Goal: Task Accomplishment & Management: Manage account settings

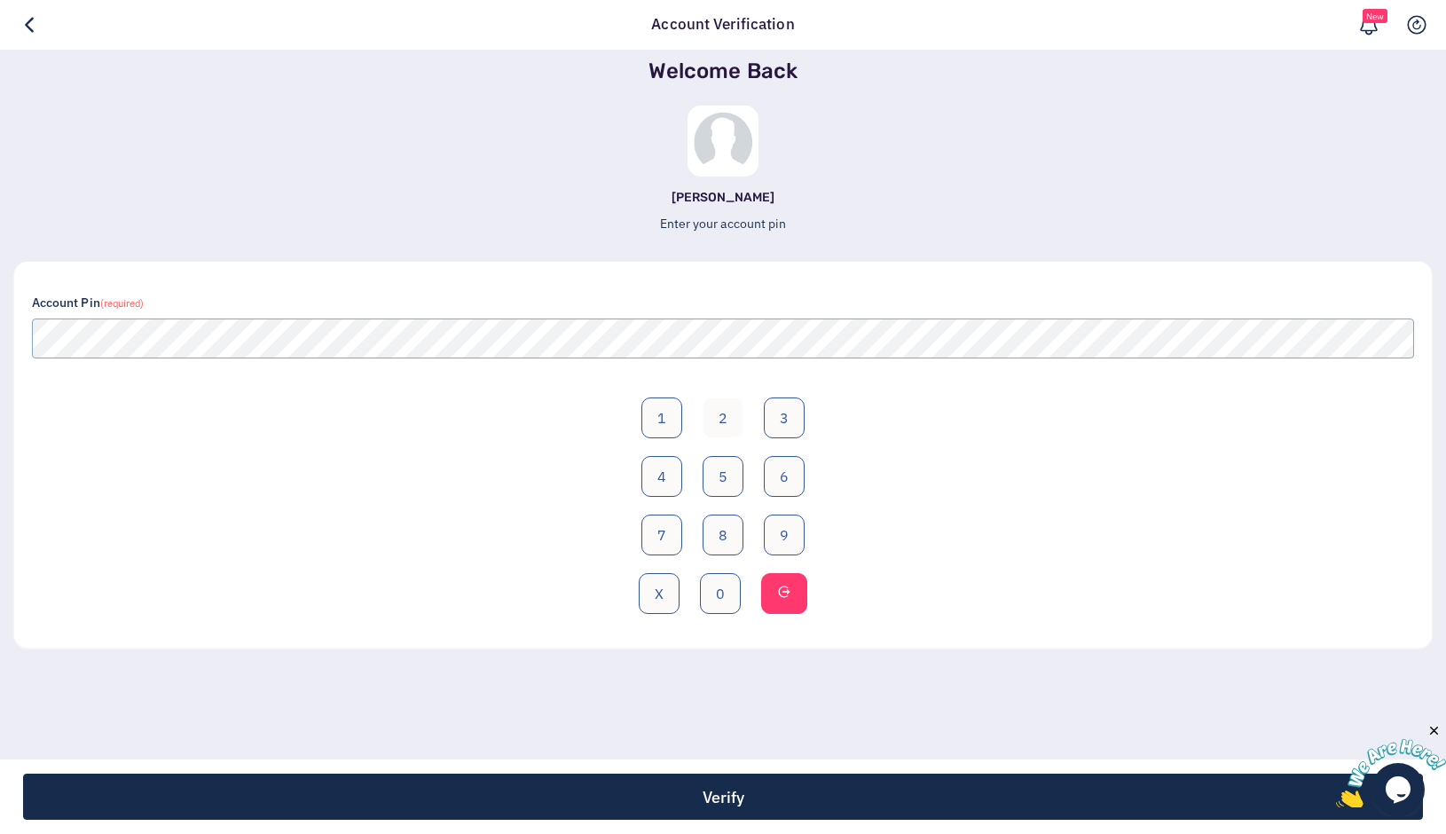
click at [720, 410] on button "2" at bounding box center [723, 417] width 41 height 41
click at [716, 590] on button "0" at bounding box center [720, 593] width 41 height 41
click at [720, 467] on button "5" at bounding box center [723, 476] width 41 height 41
click at [723, 545] on button "8" at bounding box center [723, 535] width 41 height 41
click at [711, 821] on div "Verify" at bounding box center [723, 796] width 1446 height 75
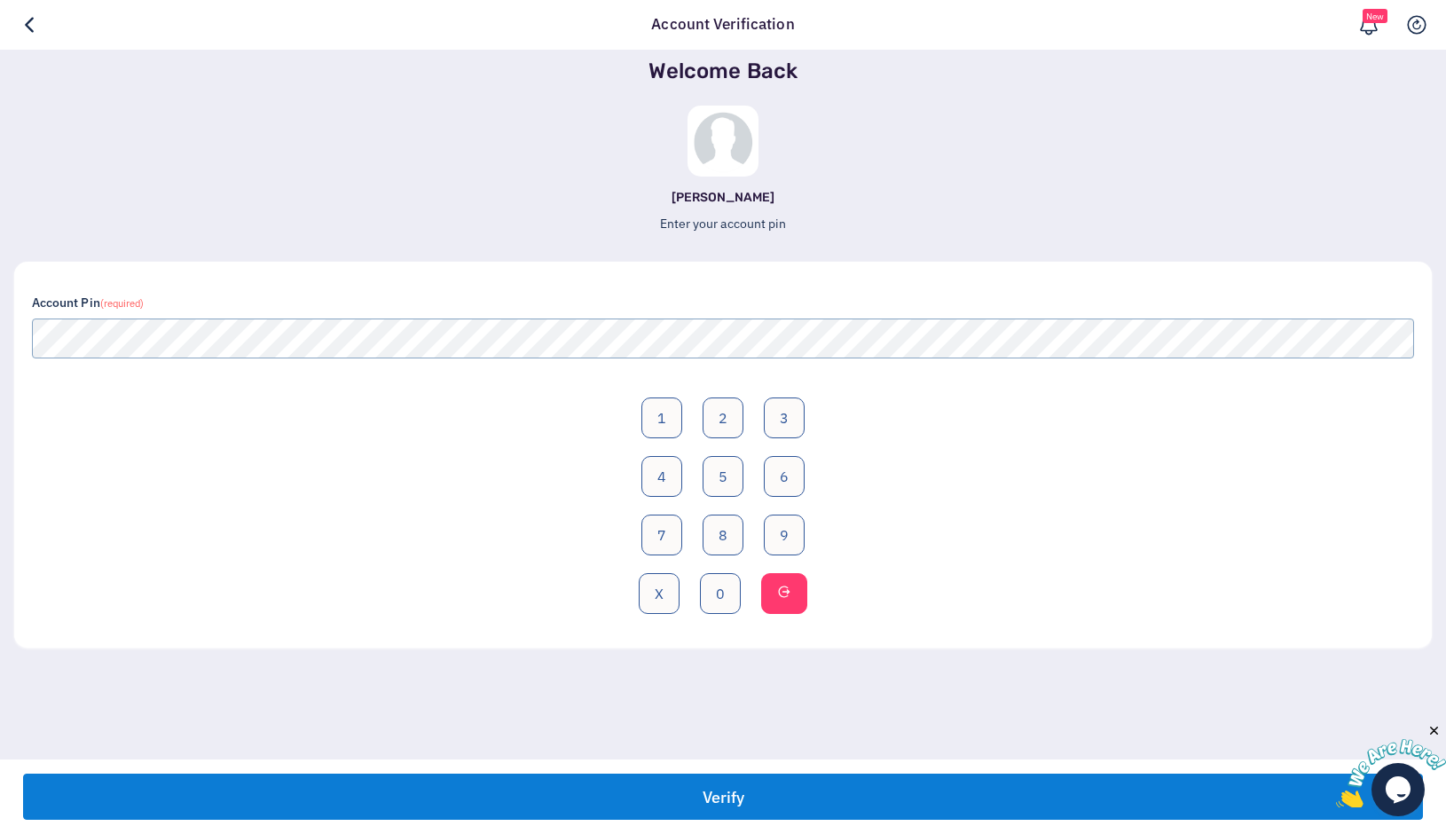
click at [727, 788] on button "Verify" at bounding box center [723, 797] width 1400 height 46
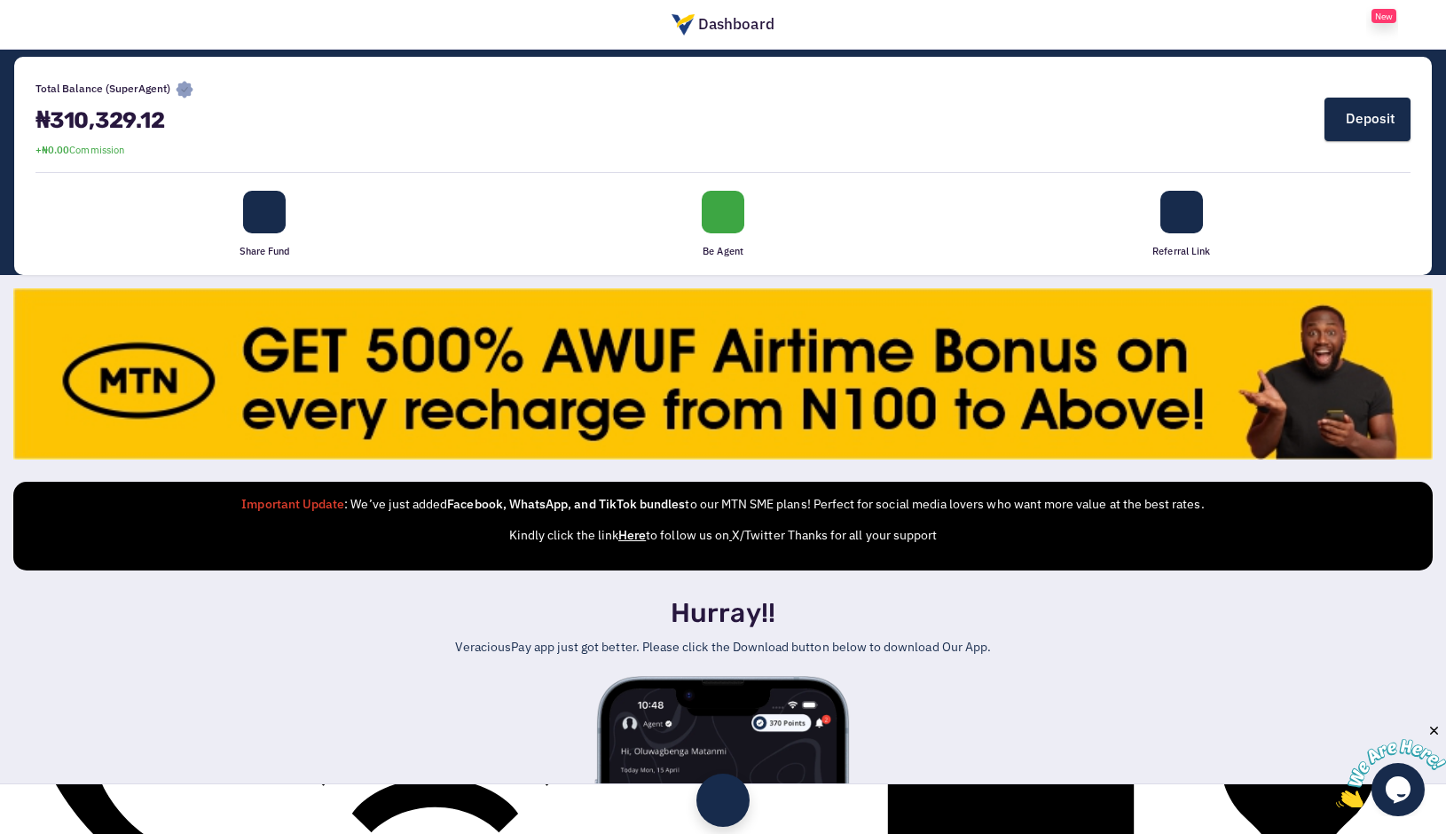
click at [20, 28] on link at bounding box center [25, 25] width 32 height 50
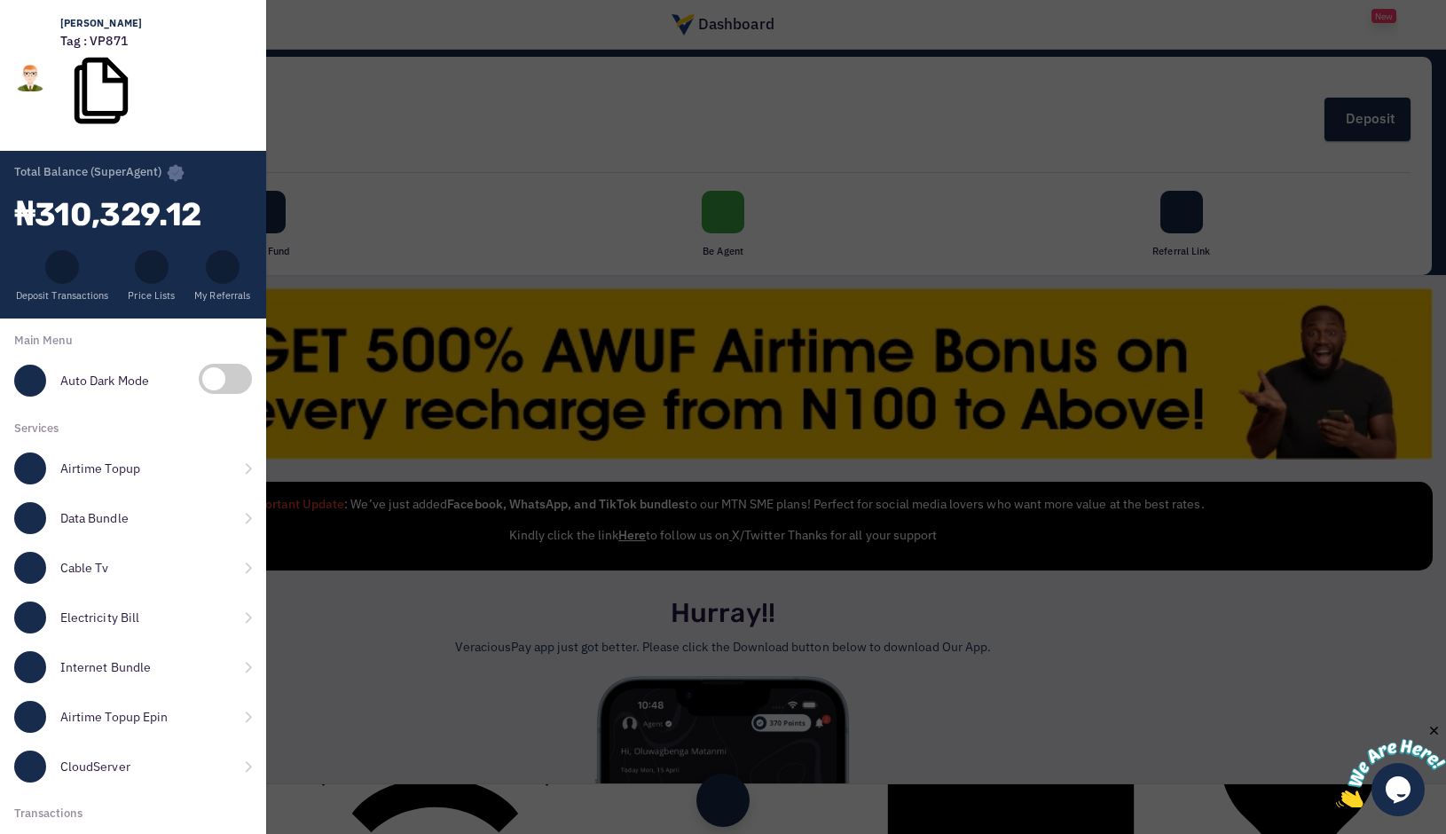
scroll to position [378, 0]
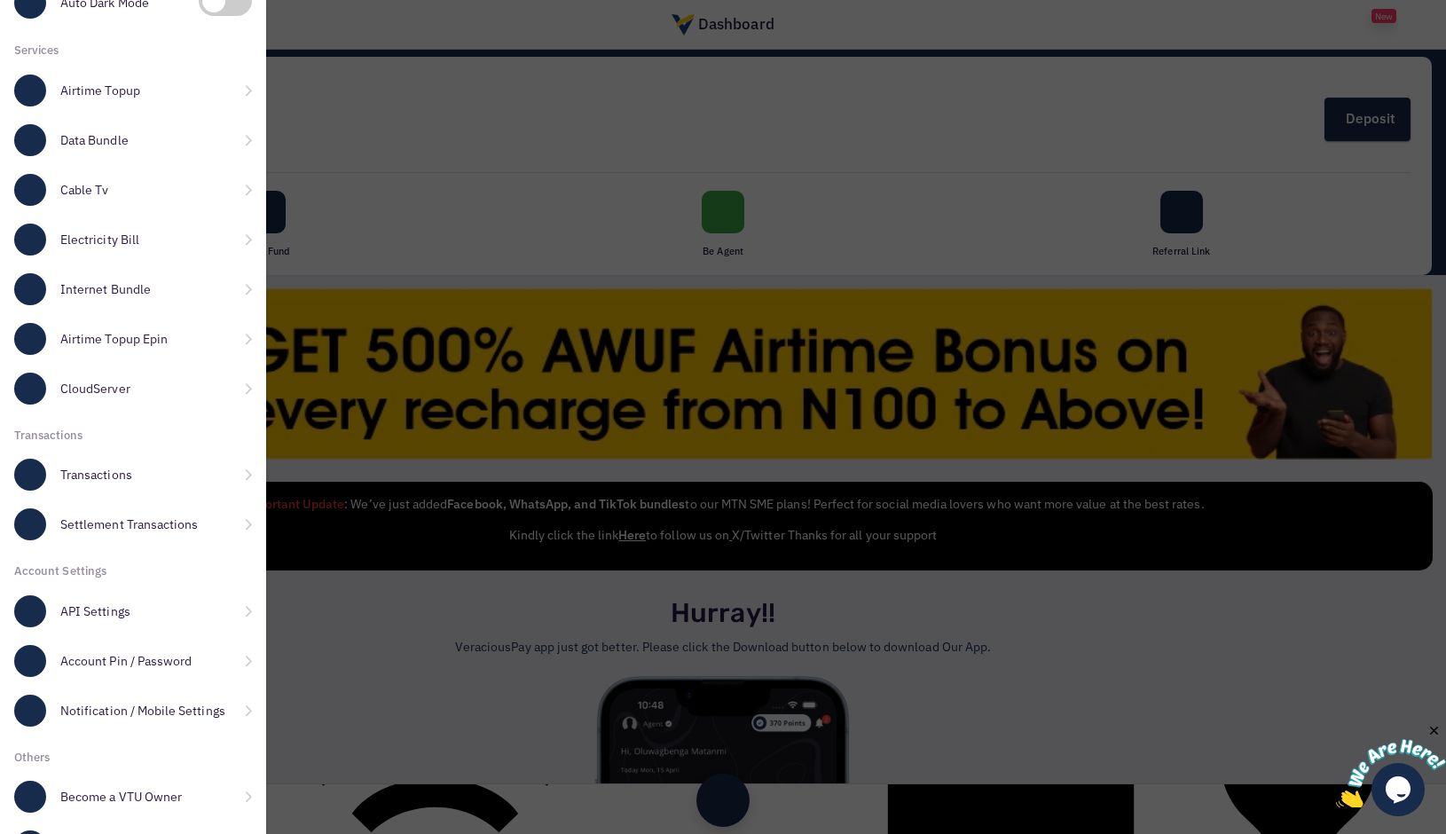
click at [114, 586] on link "API Settings" at bounding box center [133, 611] width 266 height 50
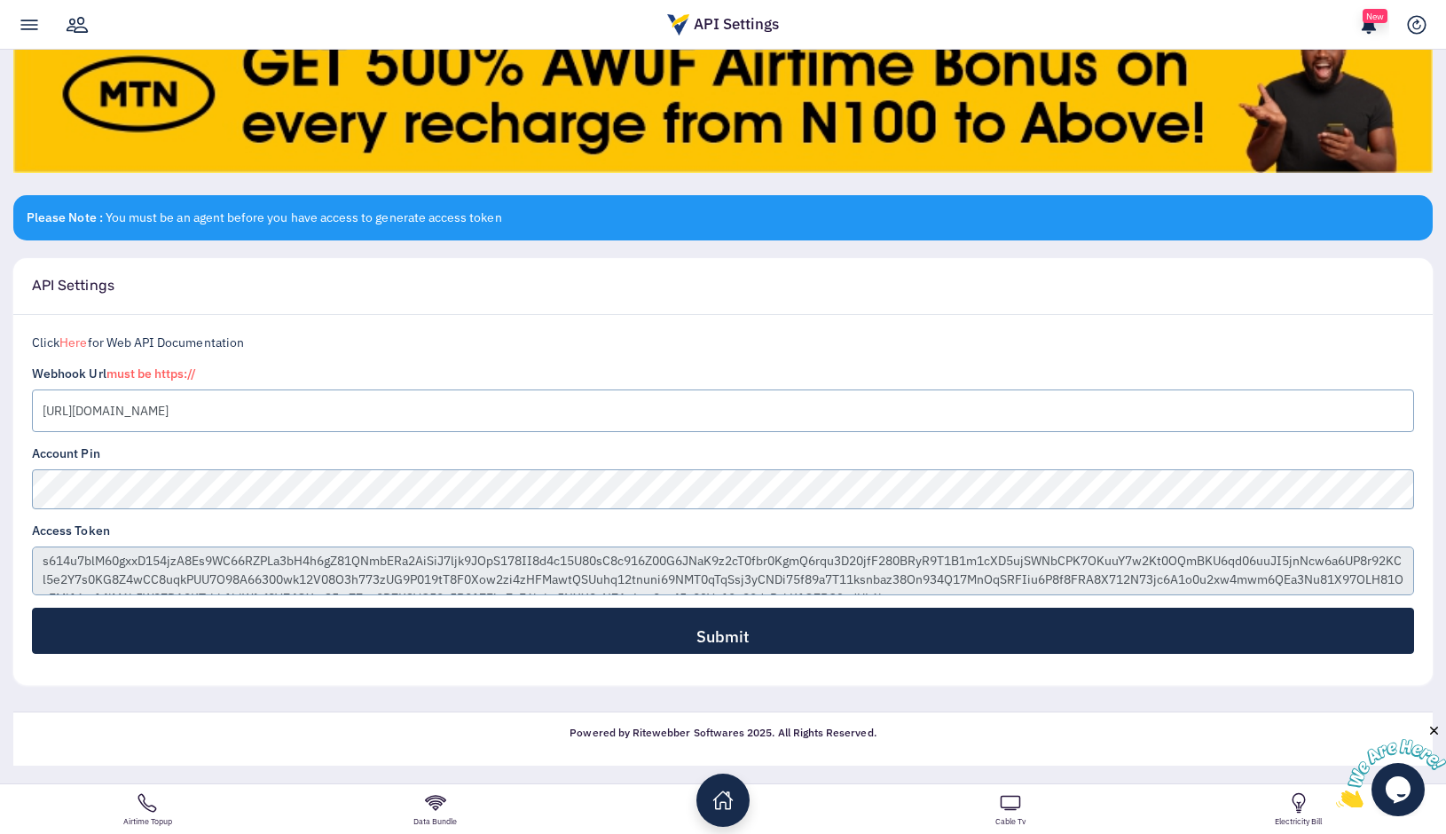
scroll to position [290, 0]
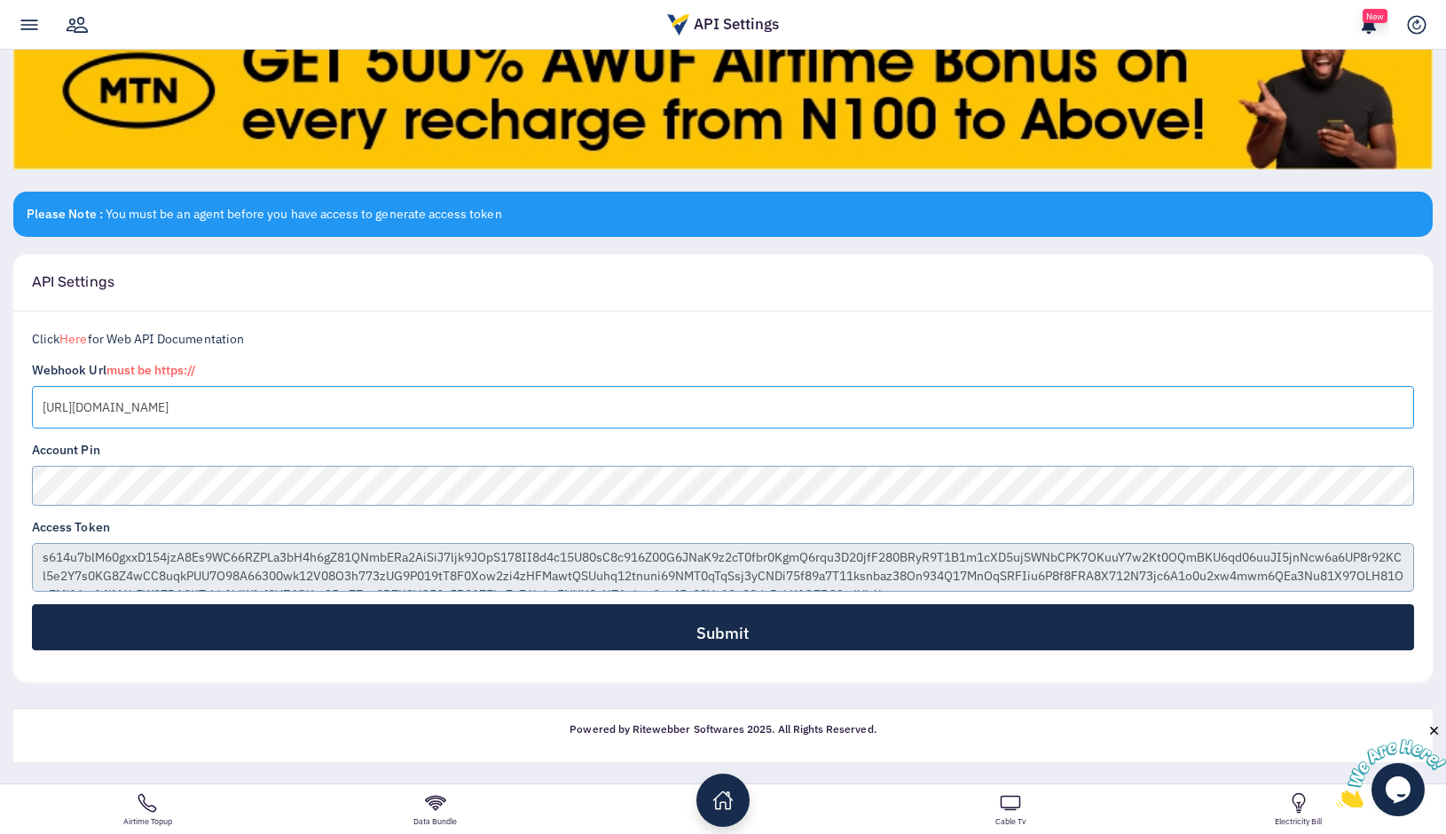
click at [83, 409] on input "https://padiwise.com/veraciouspay/webhook" at bounding box center [723, 407] width 1382 height 43
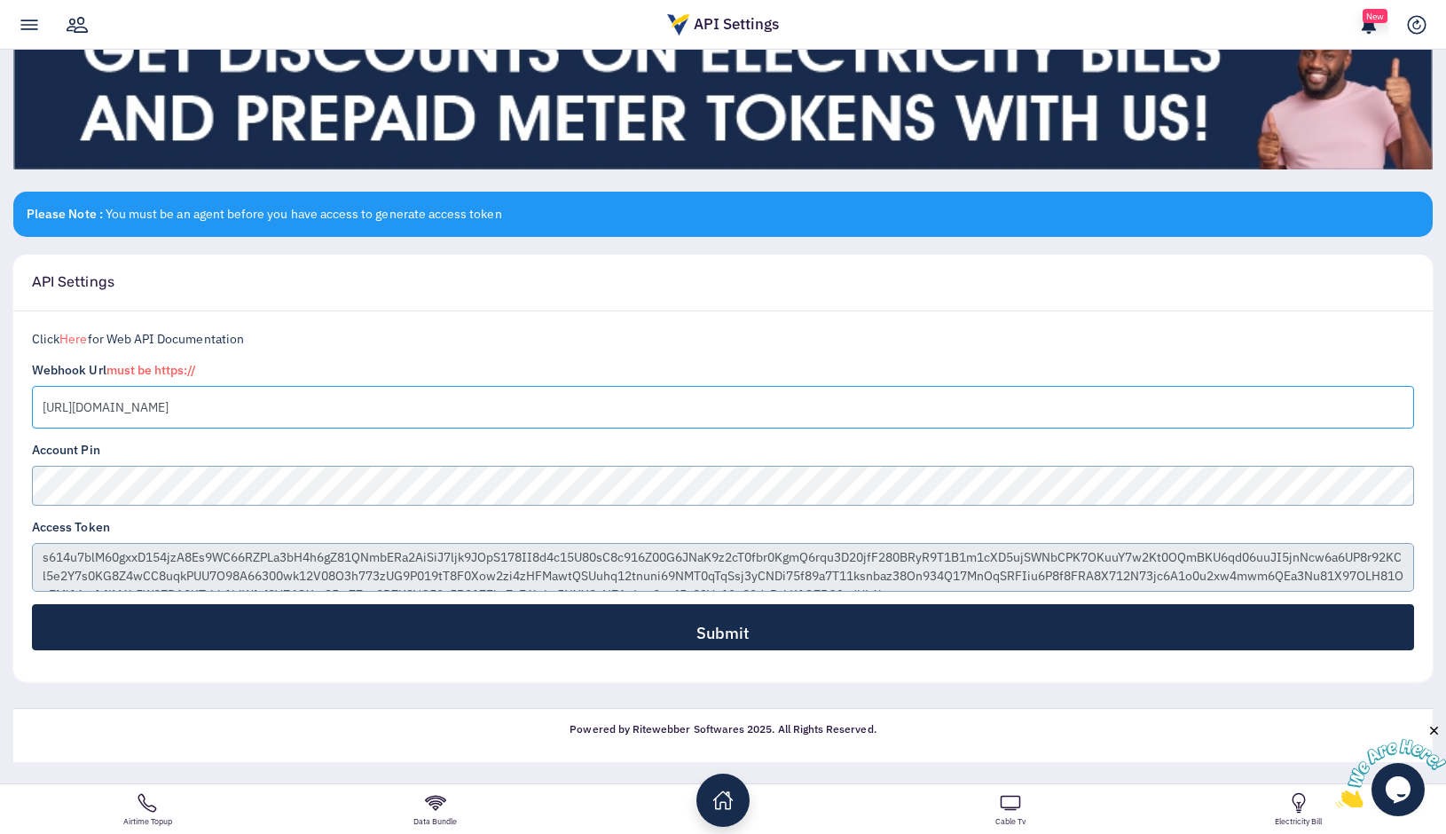
type input "[URL][DOMAIN_NAME]"
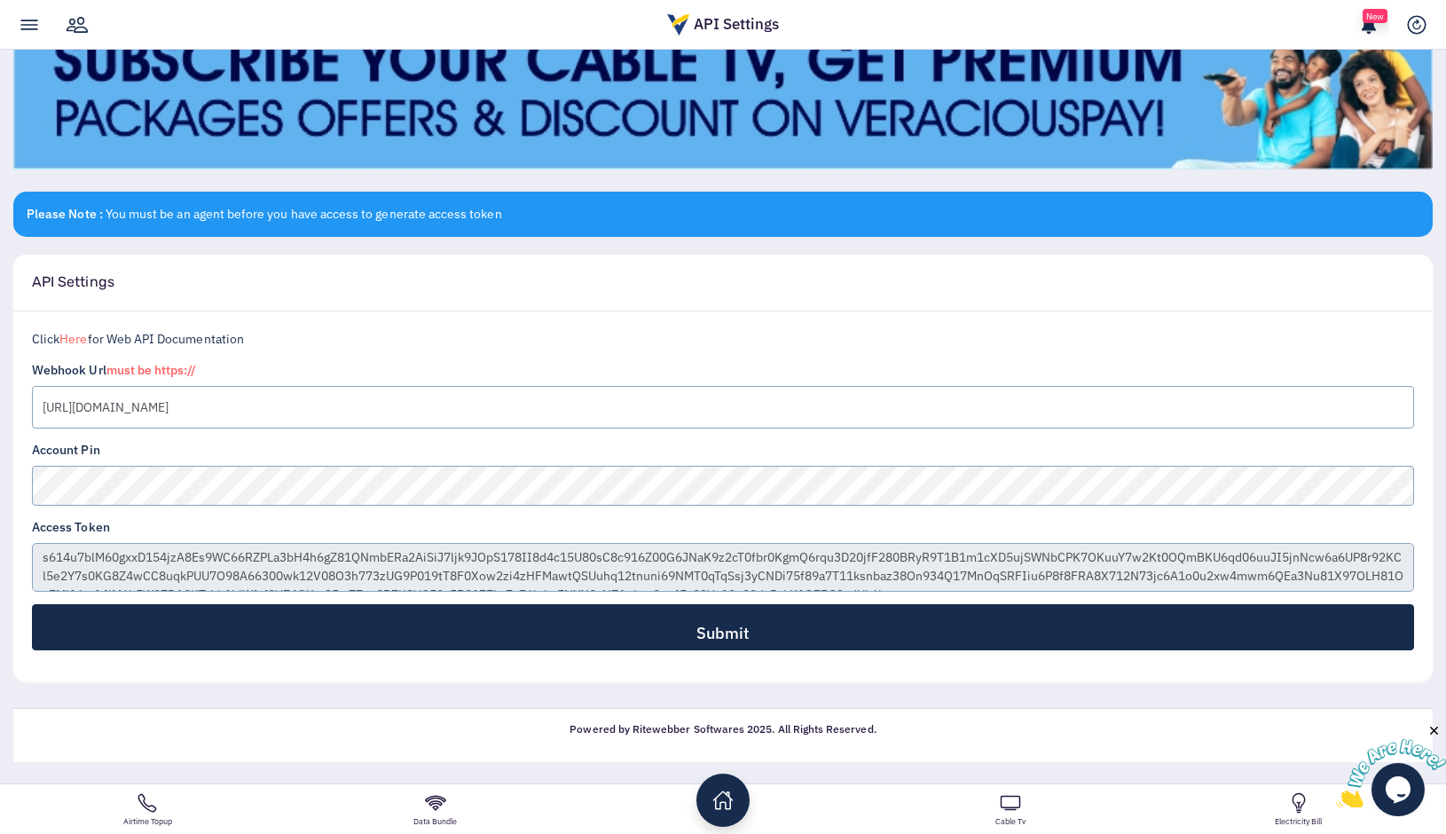
click at [317, 302] on div "API Settings" at bounding box center [722, 283] width 1419 height 57
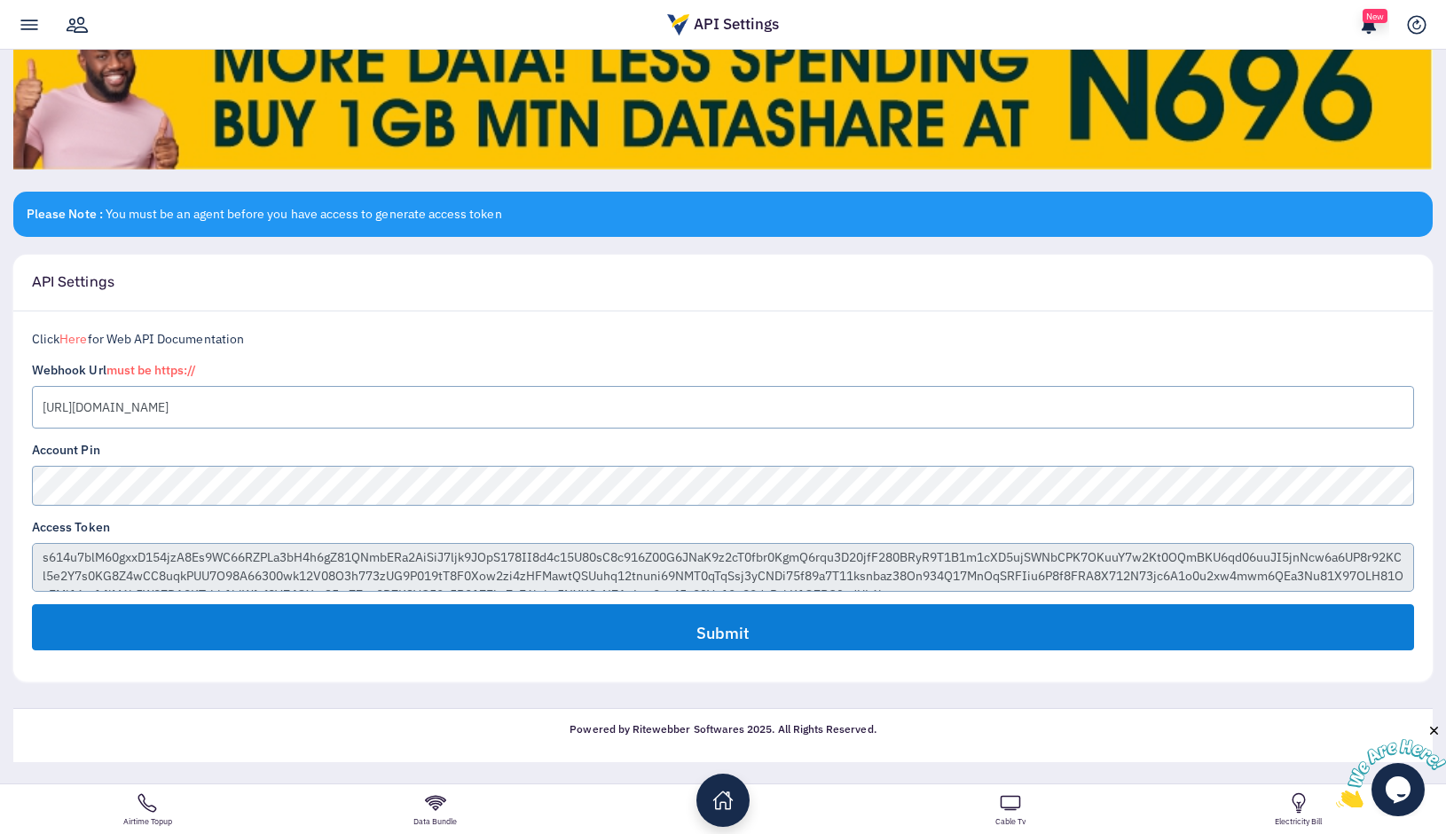
click at [377, 629] on input "Submit" at bounding box center [723, 627] width 1382 height 46
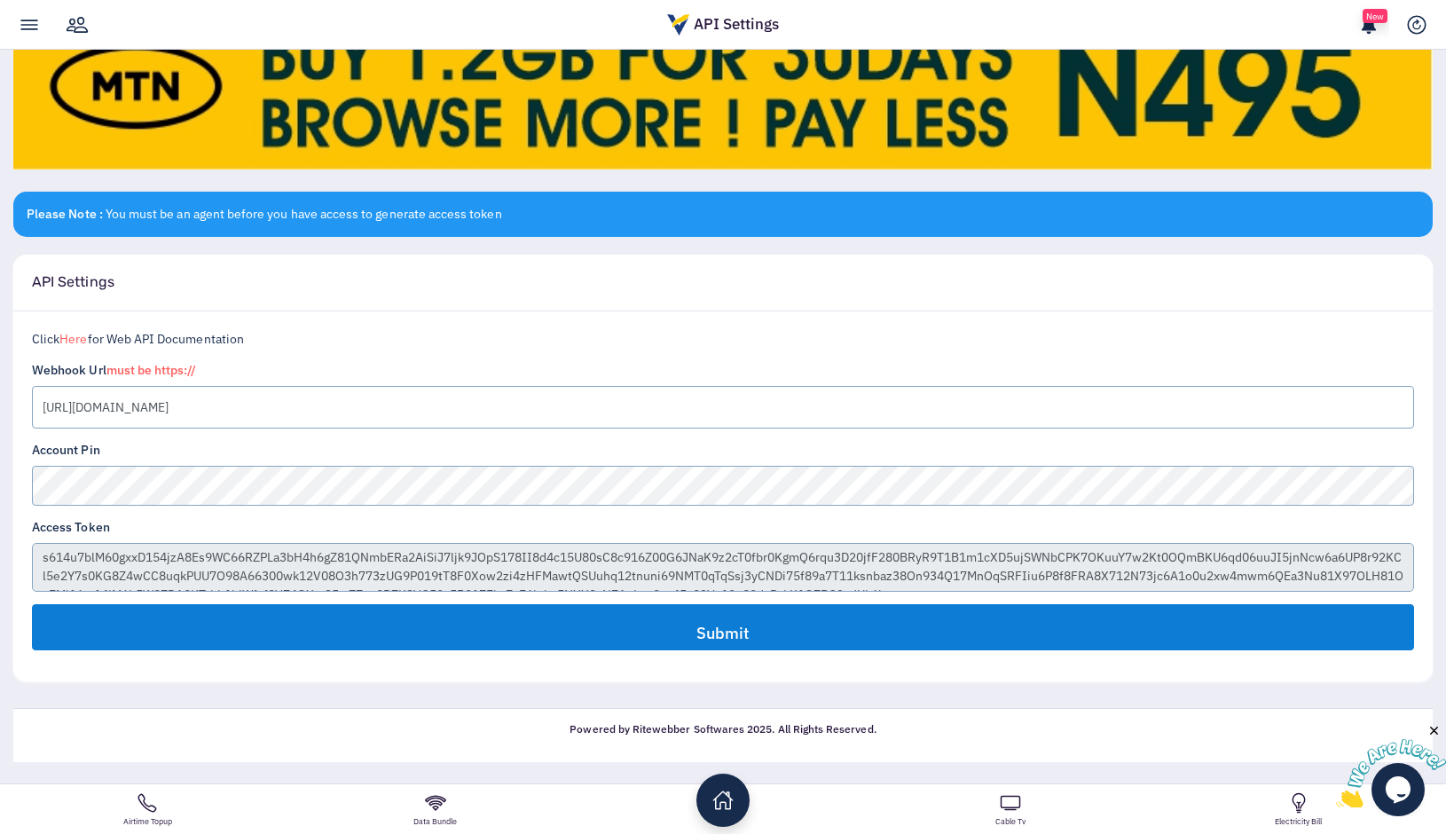
click at [432, 633] on input "Submit" at bounding box center [723, 627] width 1382 height 46
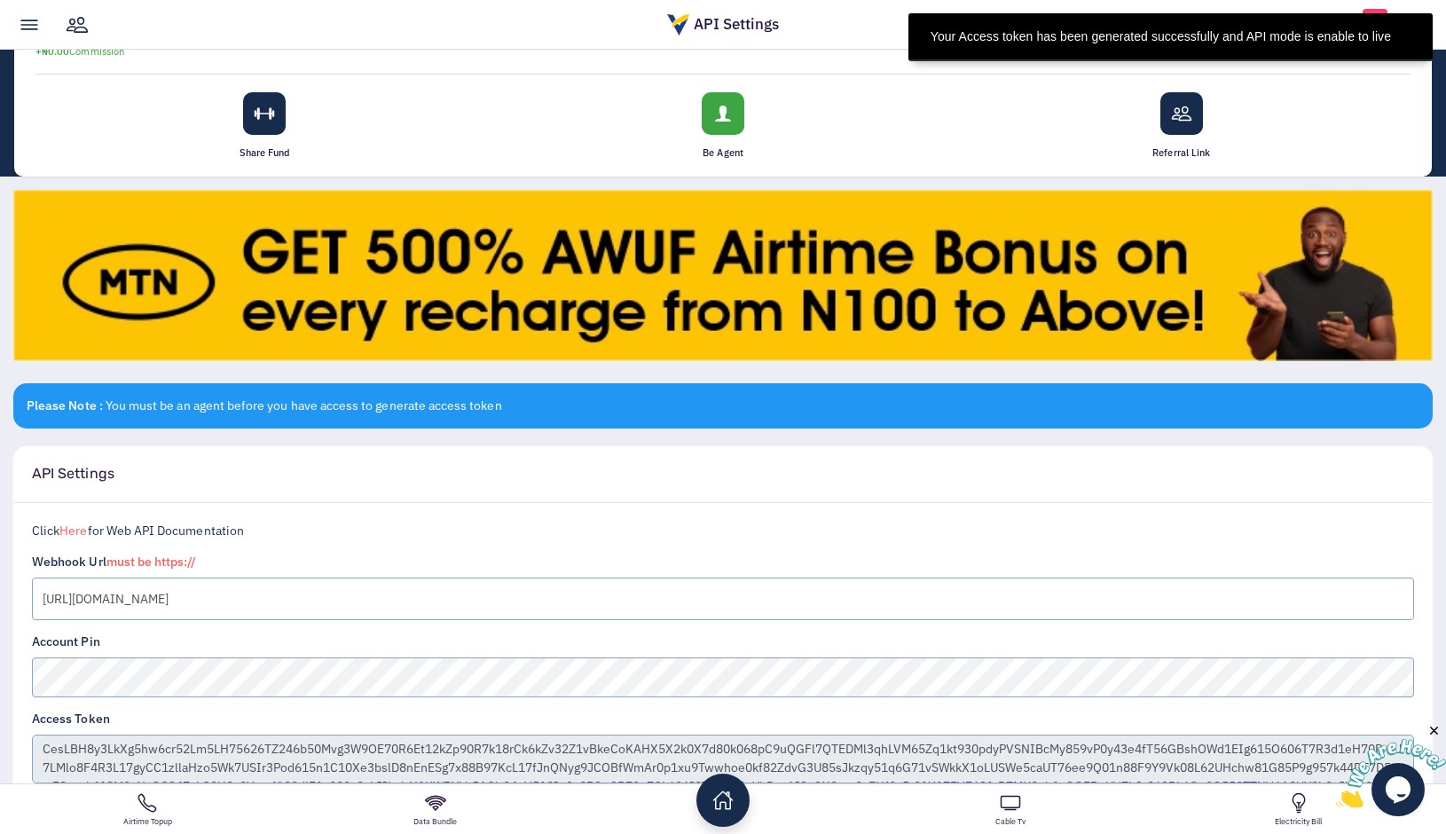
scroll to position [290, 0]
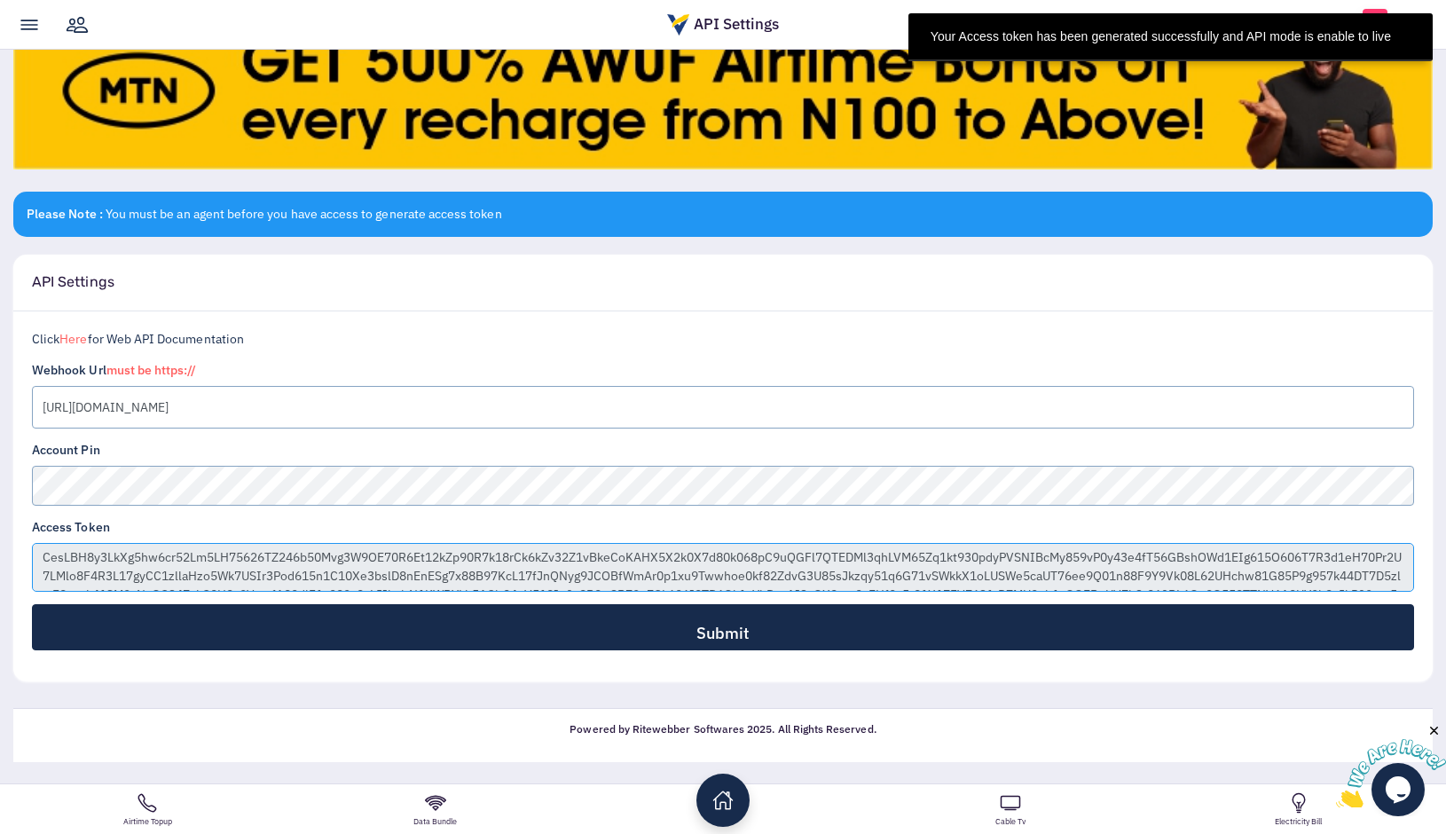
click at [260, 564] on textarea "CesLBH8y3LkXg5hw6cr52Lm5LH75626TZ246b50Mvg3W9OE70R6Et12kZp90R7k18rCk6kZv32Z1vBk…" at bounding box center [723, 567] width 1382 height 49
click at [296, 571] on textarea "CesLBH8y3LkXg5hw6cr52Lm5LH75626TZ246b50Mvg3W9OE70R6Et12kZp90R7k18rCk6kZv32Z1vBk…" at bounding box center [723, 567] width 1382 height 49
